Goal: Information Seeking & Learning: Learn about a topic

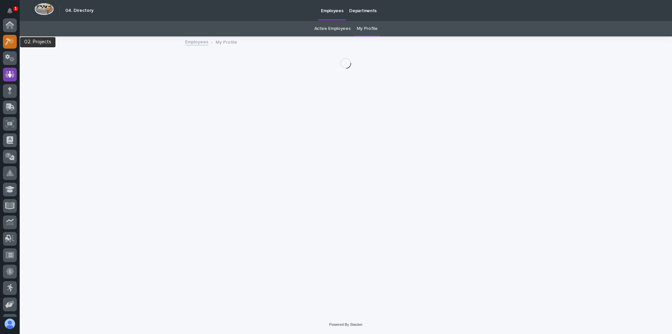
click at [11, 40] on icon at bounding box center [12, 40] width 6 height 7
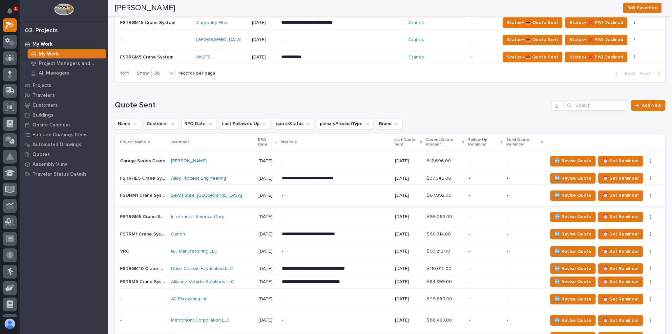
scroll to position [417, 0]
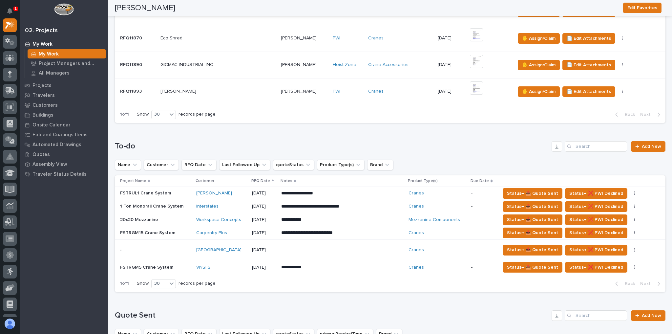
click at [228, 89] on p at bounding box center [217, 92] width 115 height 6
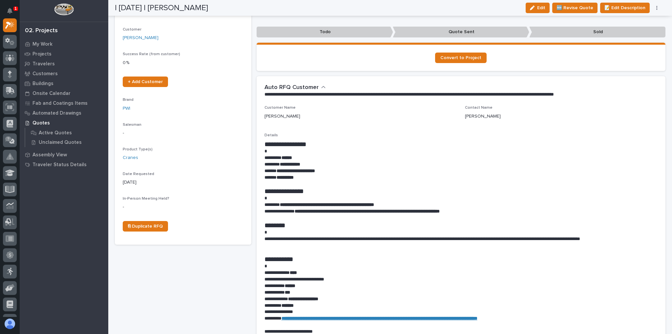
scroll to position [131, 0]
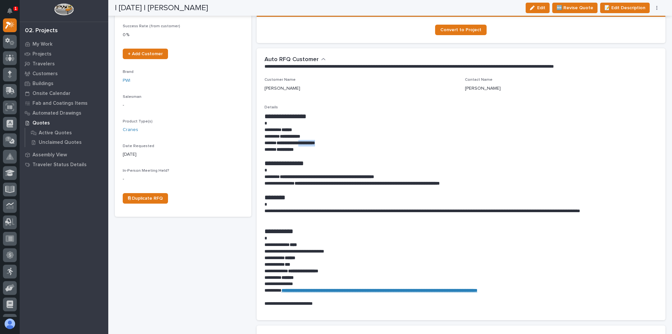
drag, startPoint x: 328, startPoint y: 143, endPoint x: 304, endPoint y: 142, distance: 24.6
click at [304, 142] on p "**********" at bounding box center [460, 143] width 390 height 7
copy strong "**********"
click at [405, 126] on div "**********" at bounding box center [462, 209] width 394 height 195
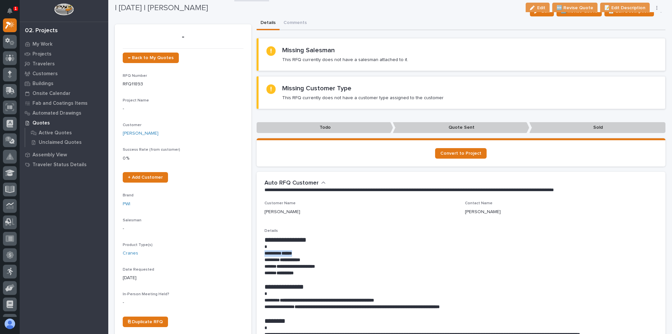
scroll to position [0, 0]
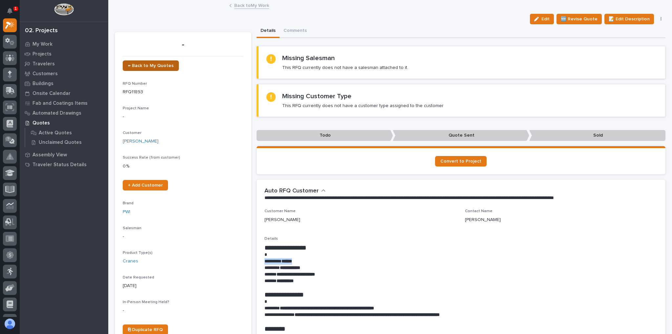
click at [156, 65] on span "← Back to My Quotes" at bounding box center [151, 65] width 46 height 5
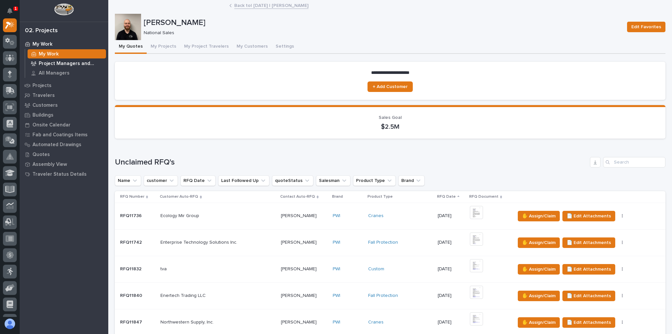
click at [79, 66] on p "Project Managers and Engineers" at bounding box center [71, 64] width 65 height 6
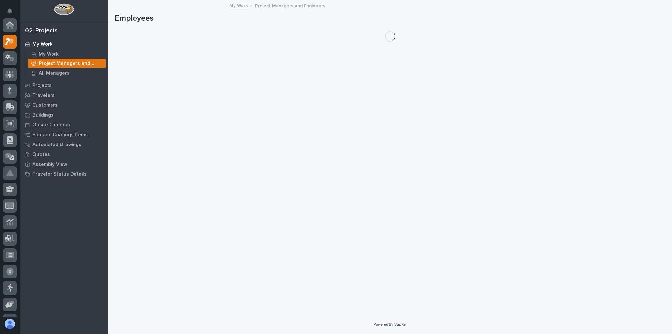
scroll to position [16, 0]
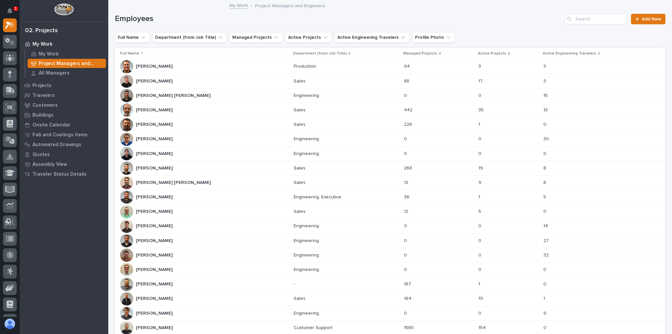
click at [202, 207] on div "[PERSON_NAME] [PERSON_NAME]" at bounding box center [204, 211] width 168 height 13
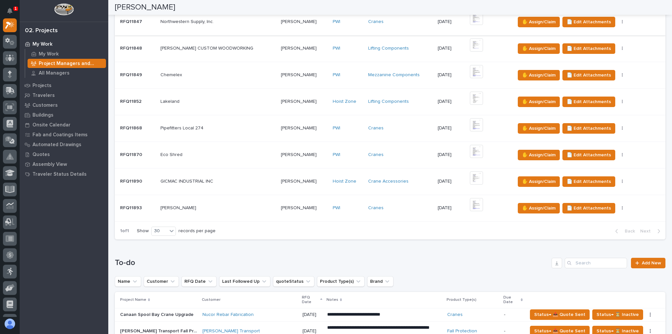
scroll to position [263, 0]
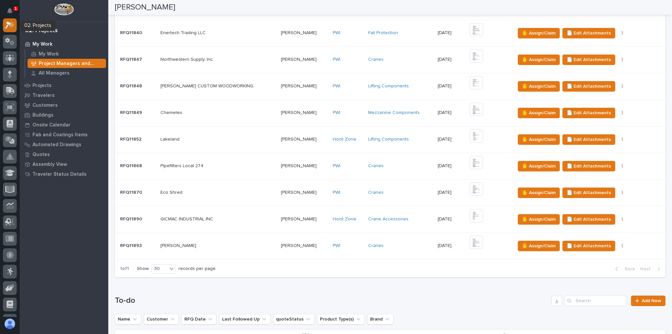
click at [10, 24] on icon at bounding box center [8, 25] width 6 height 7
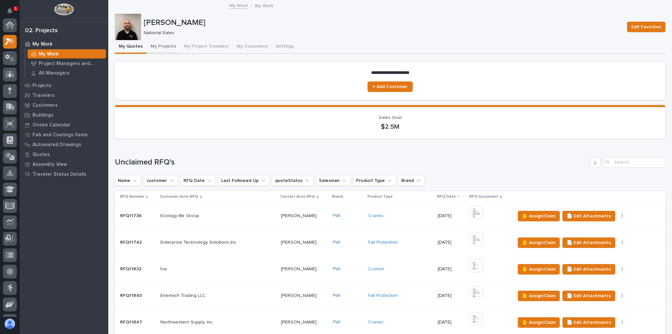
click at [157, 48] on button "My Projects" at bounding box center [163, 47] width 33 height 14
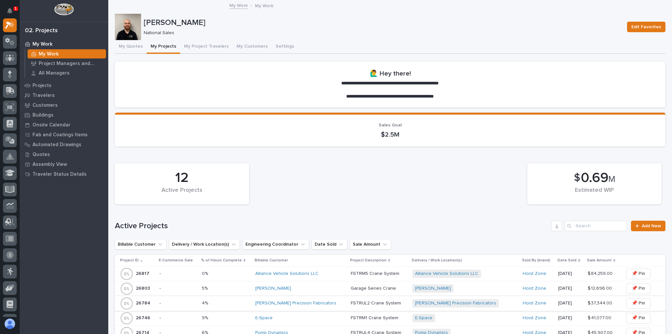
scroll to position [131, 0]
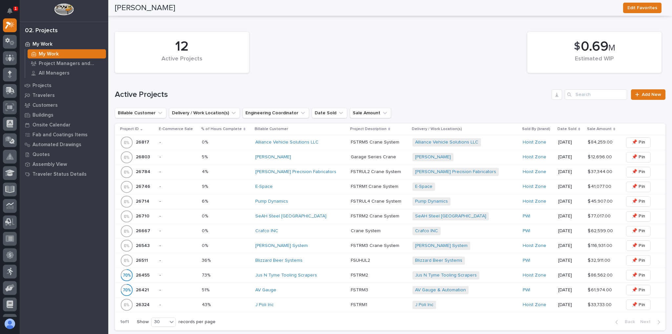
click at [250, 166] on div "4% 4%" at bounding box center [226, 171] width 48 height 11
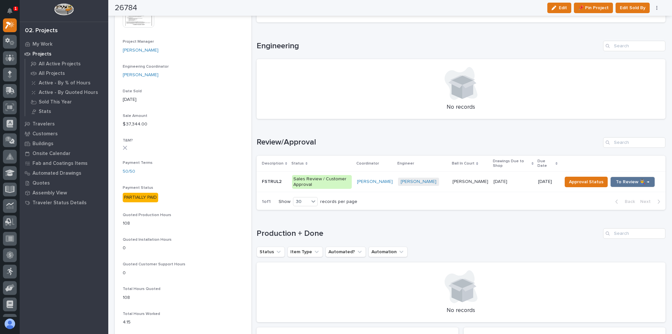
scroll to position [289, 0]
click at [433, 183] on span "[PERSON_NAME]" at bounding box center [418, 181] width 41 height 8
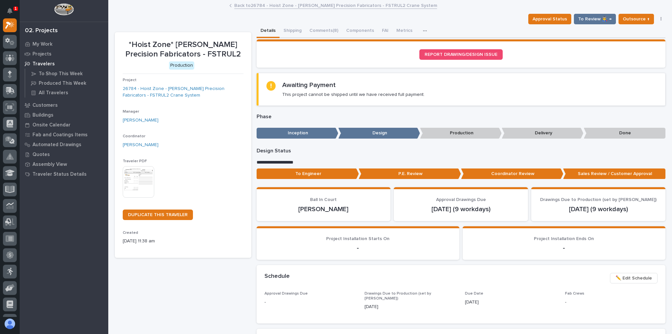
click at [137, 170] on img at bounding box center [139, 182] width 32 height 32
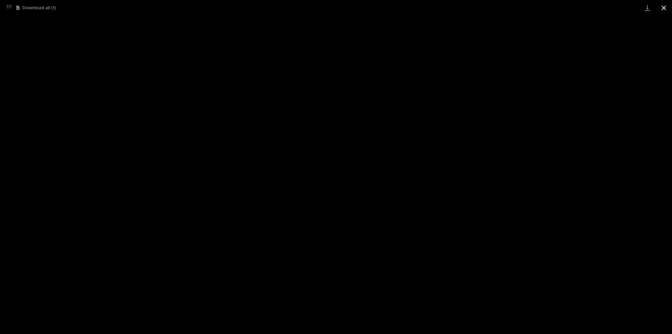
click at [668, 8] on button "Close gallery" at bounding box center [664, 7] width 16 height 15
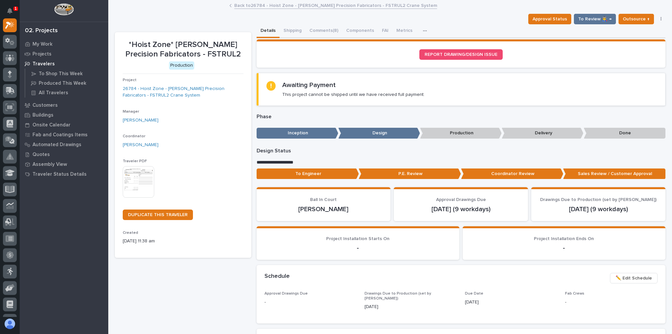
click at [138, 185] on img at bounding box center [139, 182] width 32 height 32
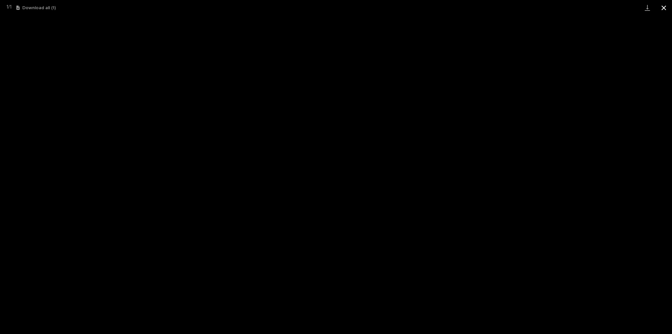
click at [667, 8] on button "Close gallery" at bounding box center [664, 7] width 16 height 15
